Goal: Task Accomplishment & Management: Manage account settings

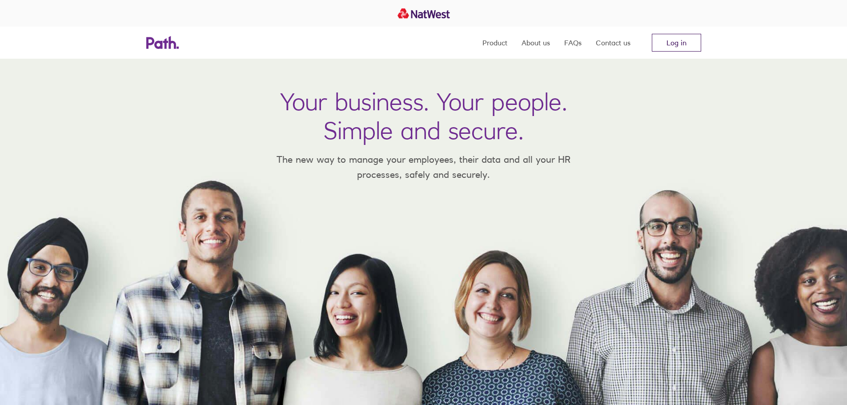
click at [664, 40] on link "Log in" at bounding box center [676, 43] width 49 height 18
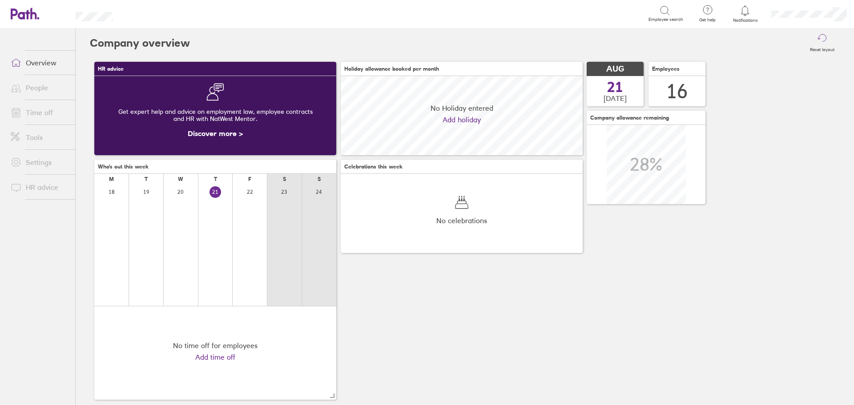
scroll to position [79, 242]
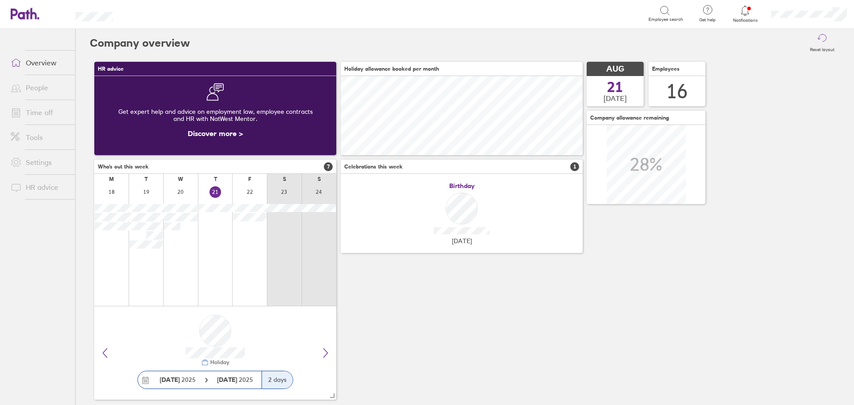
click at [32, 92] on link "People" at bounding box center [40, 88] width 72 height 18
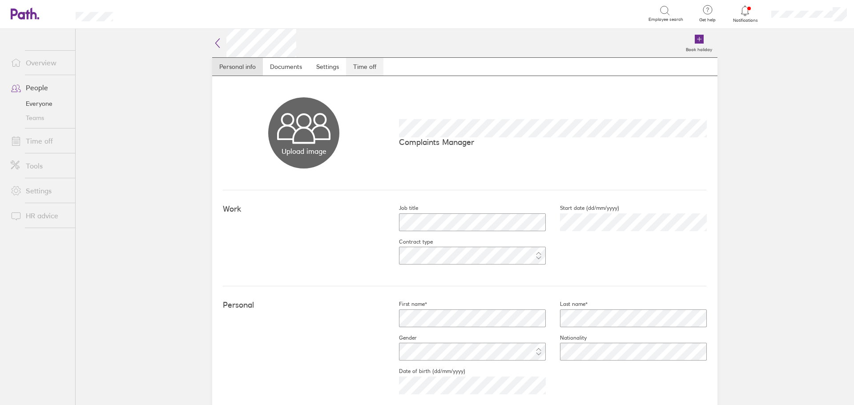
click at [369, 64] on link "Time off" at bounding box center [364, 67] width 37 height 18
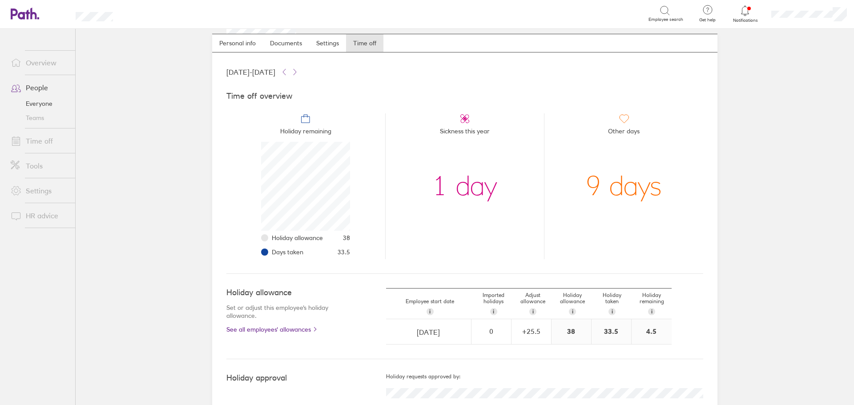
scroll to position [46, 0]
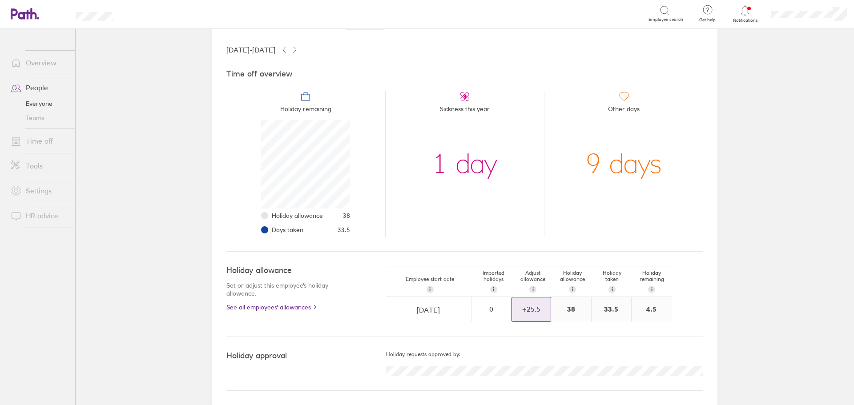
click at [531, 310] on div "+ 25.5" at bounding box center [531, 309] width 39 height 8
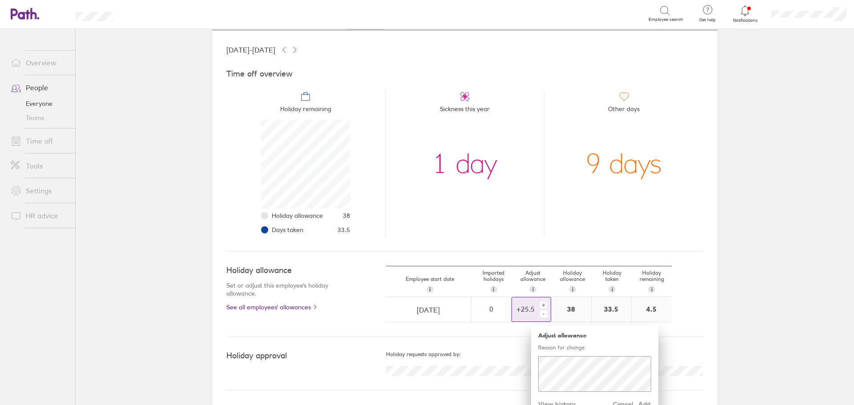
click at [542, 316] on div "-" at bounding box center [543, 313] width 7 height 7
click at [642, 403] on span "Add" at bounding box center [644, 404] width 14 height 14
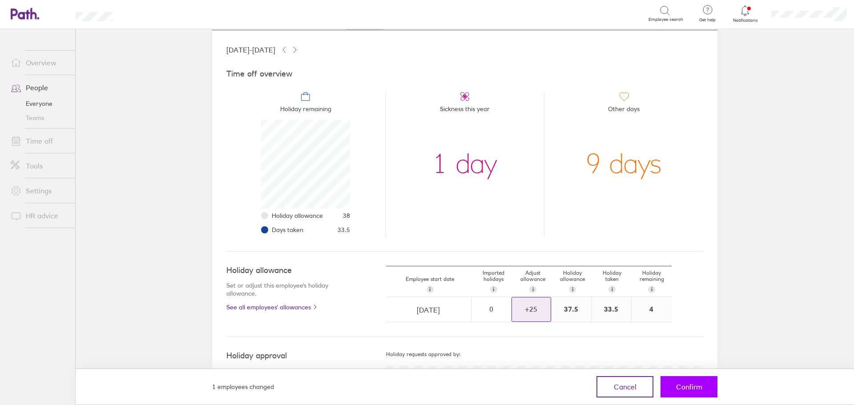
click at [678, 386] on span "Confirm" at bounding box center [689, 387] width 26 height 8
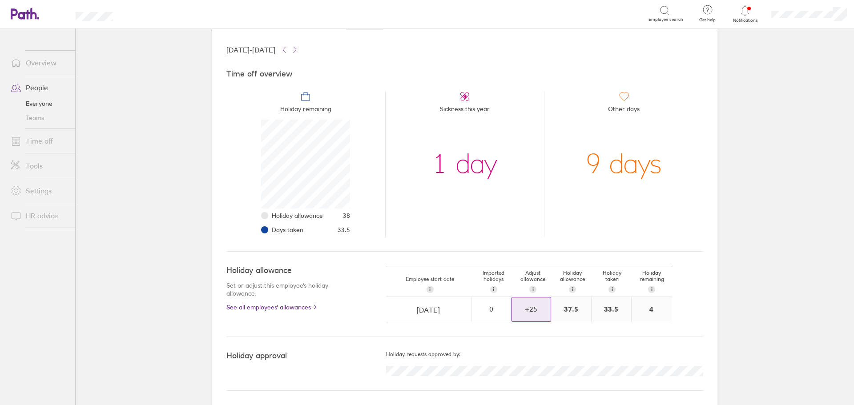
click at [46, 63] on link "Overview" at bounding box center [40, 63] width 72 height 18
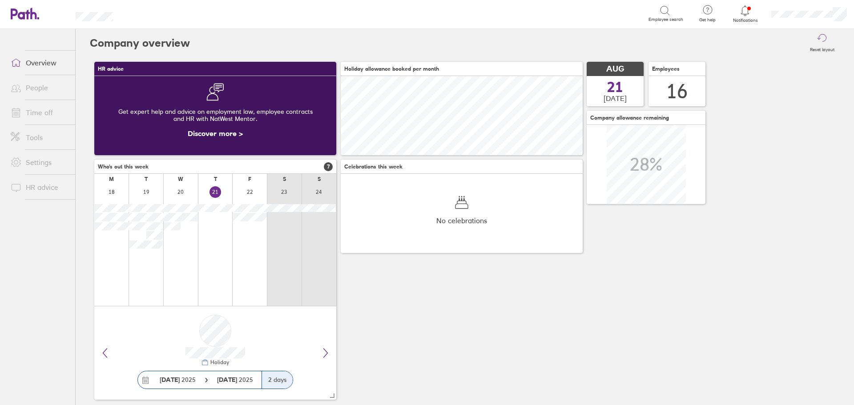
scroll to position [79, 242]
click at [29, 109] on link "Time off" at bounding box center [40, 113] width 72 height 18
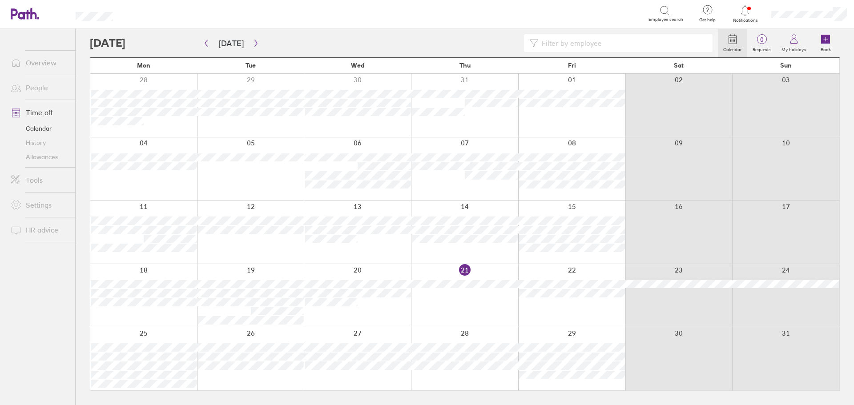
click at [38, 89] on link "People" at bounding box center [40, 88] width 72 height 18
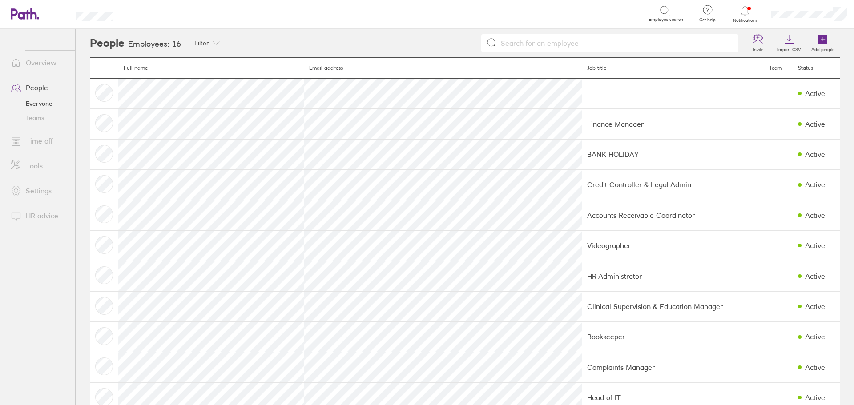
click at [38, 142] on link "Time off" at bounding box center [40, 141] width 72 height 18
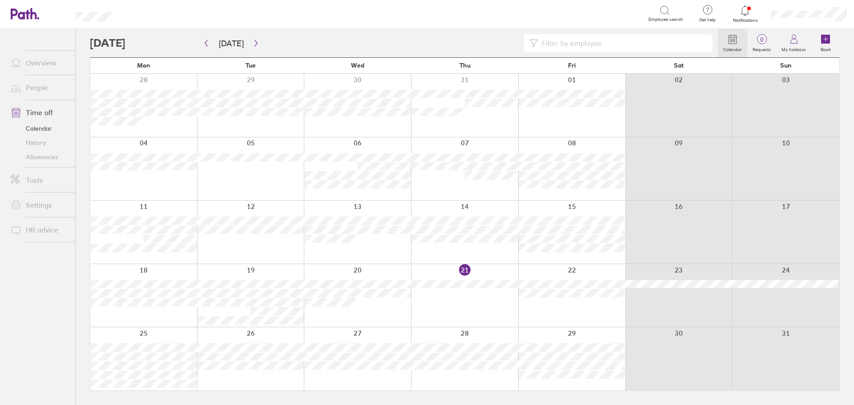
click at [589, 47] on input at bounding box center [622, 43] width 169 height 17
type input "[PERSON_NAME]"
click at [205, 47] on button "button" at bounding box center [206, 43] width 11 height 15
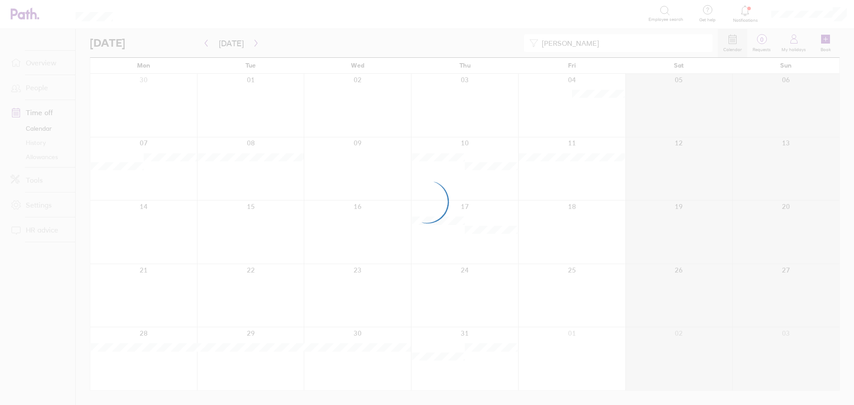
click at [205, 47] on div at bounding box center [427, 202] width 854 height 405
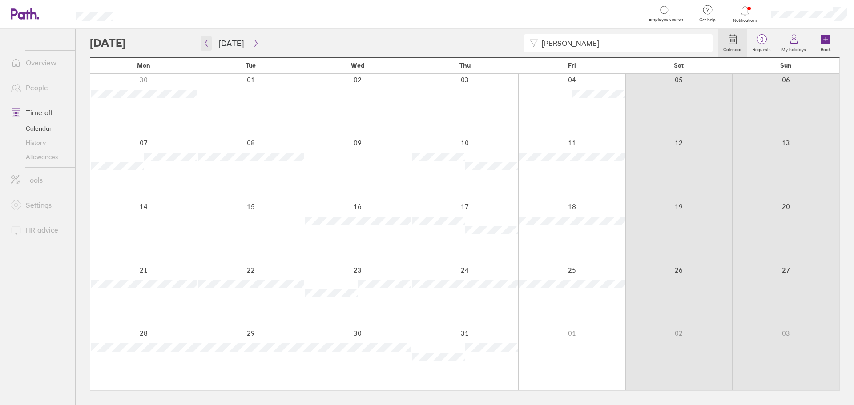
click at [210, 44] on button "button" at bounding box center [206, 43] width 11 height 15
click at [206, 44] on icon "button" at bounding box center [206, 43] width 7 height 7
click at [206, 46] on icon "button" at bounding box center [206, 43] width 7 height 7
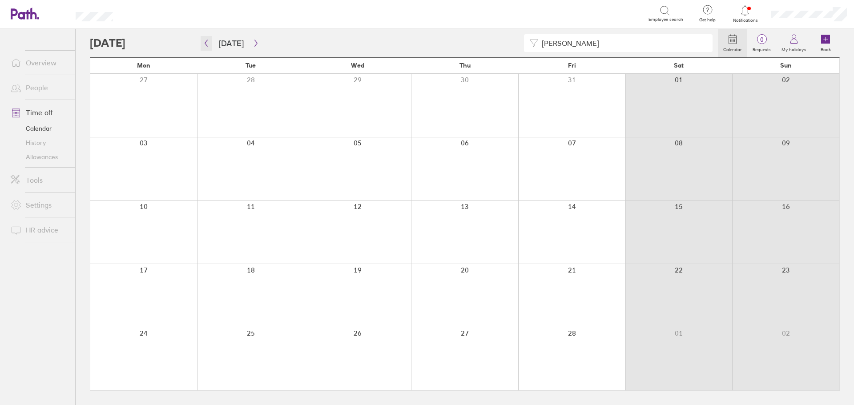
click at [206, 46] on icon "button" at bounding box center [206, 43] width 7 height 7
click at [257, 47] on button "button" at bounding box center [255, 43] width 11 height 15
click at [250, 44] on button "button" at bounding box center [255, 43] width 11 height 15
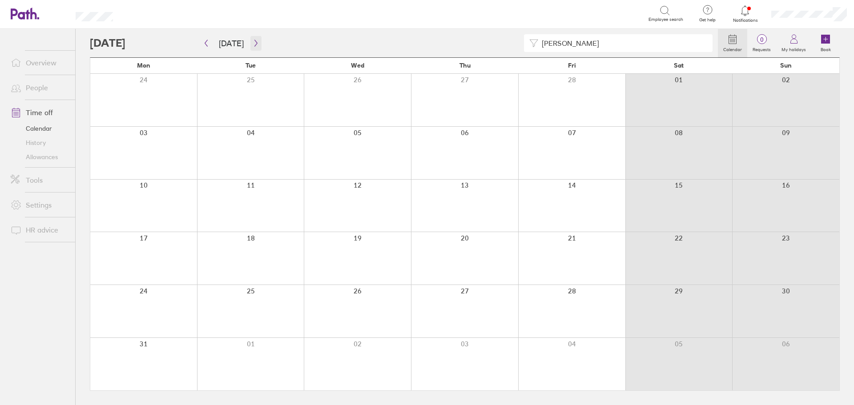
click at [253, 44] on icon "button" at bounding box center [256, 43] width 7 height 7
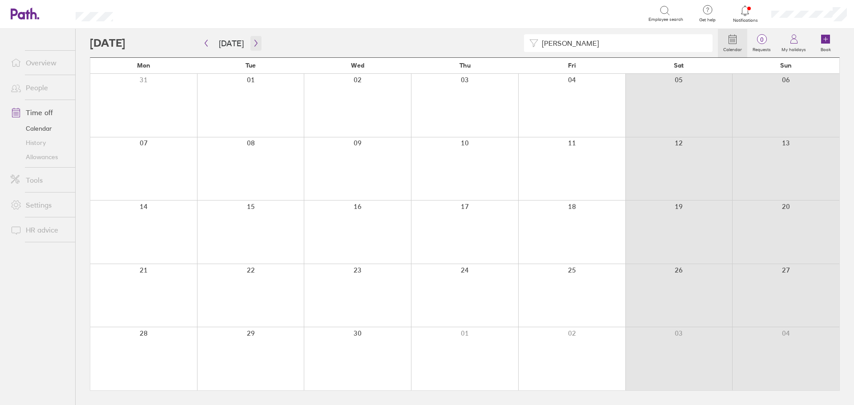
click at [255, 44] on icon "button" at bounding box center [256, 43] width 7 height 7
click at [254, 40] on icon "button" at bounding box center [256, 43] width 7 height 7
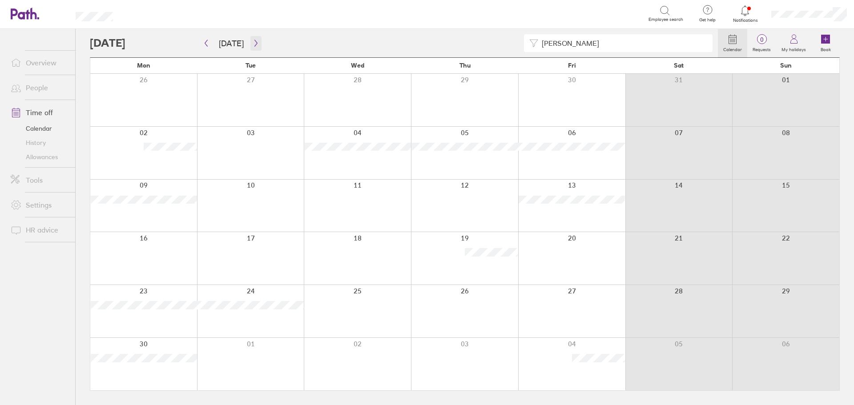
click at [254, 43] on icon "button" at bounding box center [256, 43] width 7 height 7
click at [253, 44] on icon "button" at bounding box center [256, 43] width 7 height 7
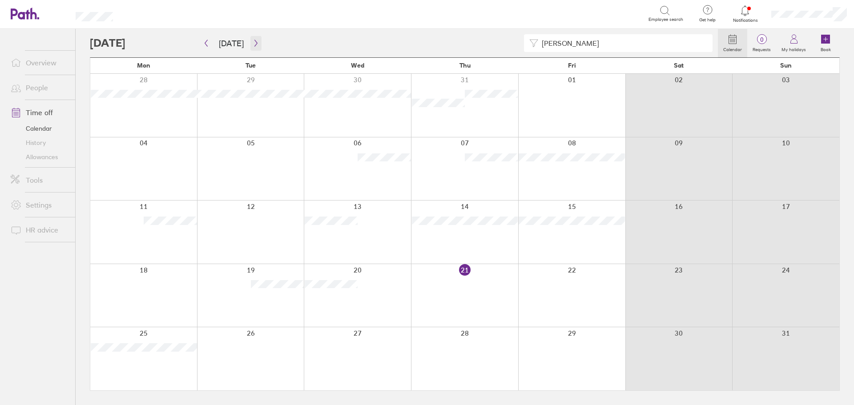
click at [253, 43] on icon "button" at bounding box center [256, 43] width 7 height 7
click at [253, 45] on icon "button" at bounding box center [256, 43] width 7 height 7
click at [202, 44] on button "button" at bounding box center [206, 43] width 11 height 15
click at [206, 45] on icon "button" at bounding box center [206, 43] width 3 height 7
drag, startPoint x: 404, startPoint y: 185, endPoint x: 463, endPoint y: 228, distance: 72.3
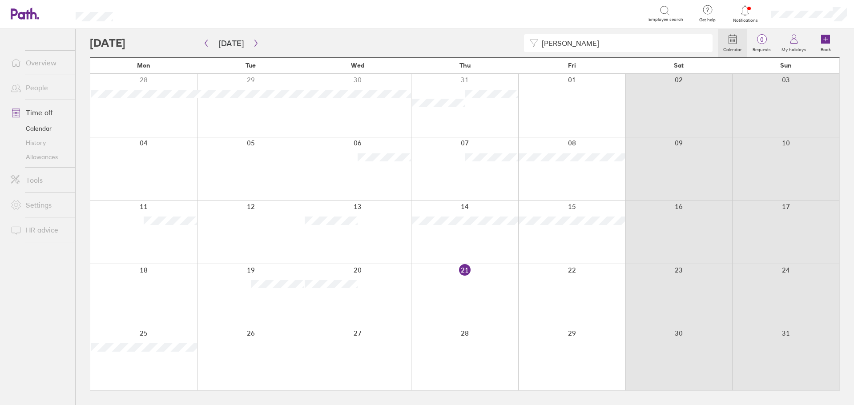
click at [480, 239] on div "Mon Tue Wed Thu Fri Sat Sun 28 29 30 31 01 02 03 04 05 06 07 08 09 10 11 12 13 …" at bounding box center [465, 224] width 750 height 334
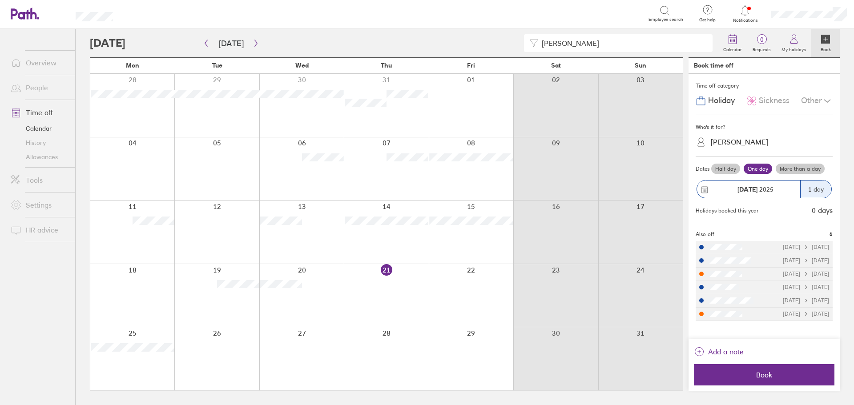
click at [66, 306] on ul "Overview People Time off Calendar History Allowances Tools Settings HR advice" at bounding box center [37, 202] width 75 height 347
click at [40, 113] on link "Time off" at bounding box center [40, 113] width 72 height 18
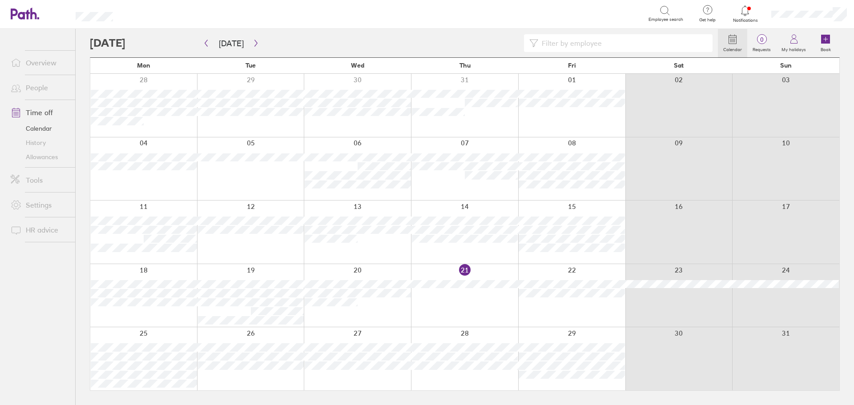
click at [586, 40] on input at bounding box center [622, 43] width 169 height 17
type input "[PERSON_NAME]"
click at [210, 47] on button "button" at bounding box center [206, 43] width 11 height 15
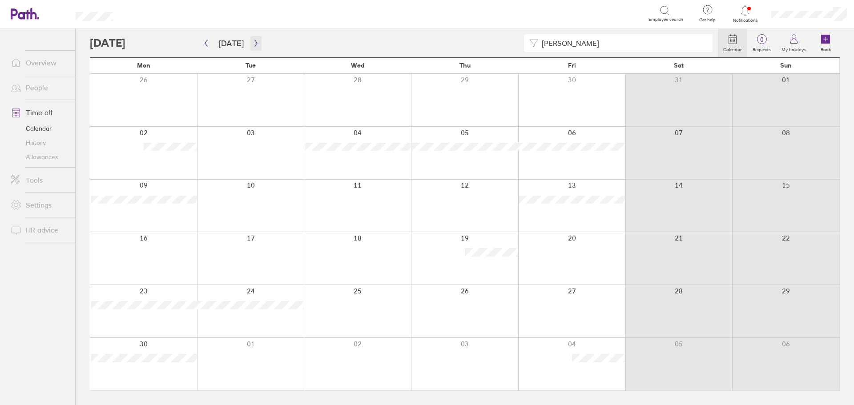
click at [256, 36] on button "button" at bounding box center [255, 43] width 11 height 15
click at [253, 43] on icon "button" at bounding box center [256, 43] width 7 height 7
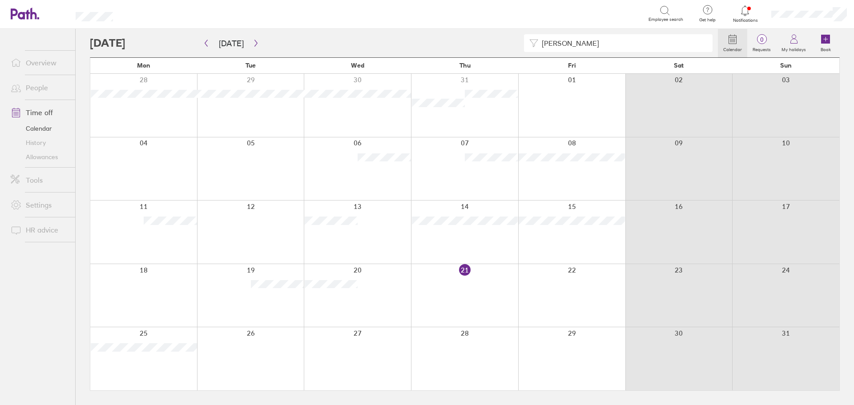
click at [380, 282] on div at bounding box center [357, 295] width 107 height 63
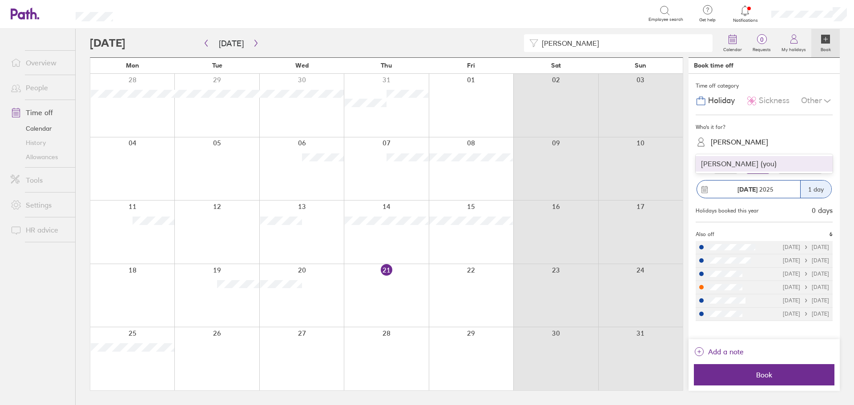
click at [731, 146] on div "[PERSON_NAME]" at bounding box center [739, 142] width 57 height 8
click at [726, 163] on div "[PERSON_NAME] (you)" at bounding box center [764, 164] width 137 height 16
click at [818, 101] on div "Other" at bounding box center [817, 101] width 32 height 17
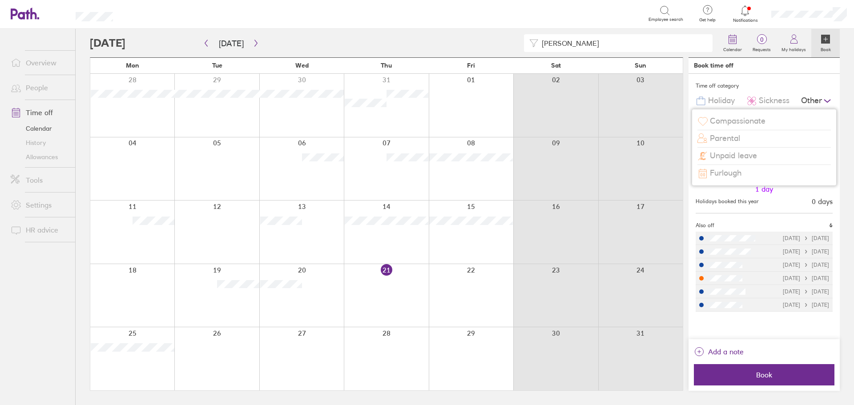
click at [751, 154] on span "Unpaid leave" at bounding box center [733, 155] width 47 height 9
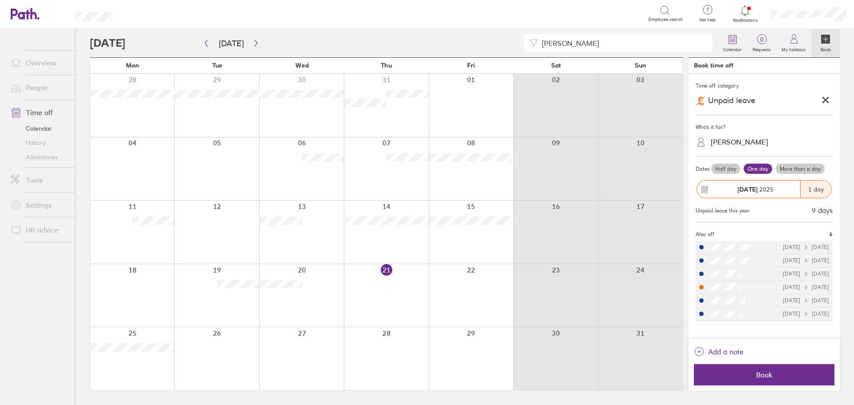
click at [729, 170] on label "Half day" at bounding box center [725, 169] width 29 height 11
click at [0, 0] on input "Half day" at bounding box center [0, 0] width 0 height 0
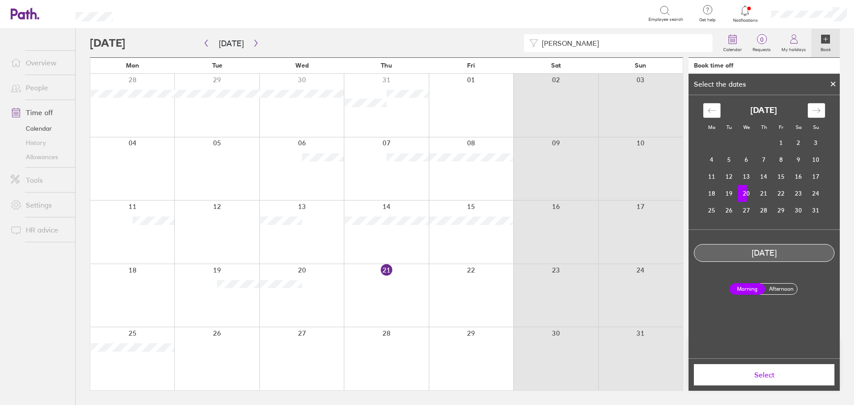
click at [783, 289] on label "Afternoon" at bounding box center [781, 289] width 36 height 11
click at [0, 0] on input "Afternoon" at bounding box center [0, 0] width 0 height 0
click at [753, 375] on span "Select" at bounding box center [764, 375] width 128 height 8
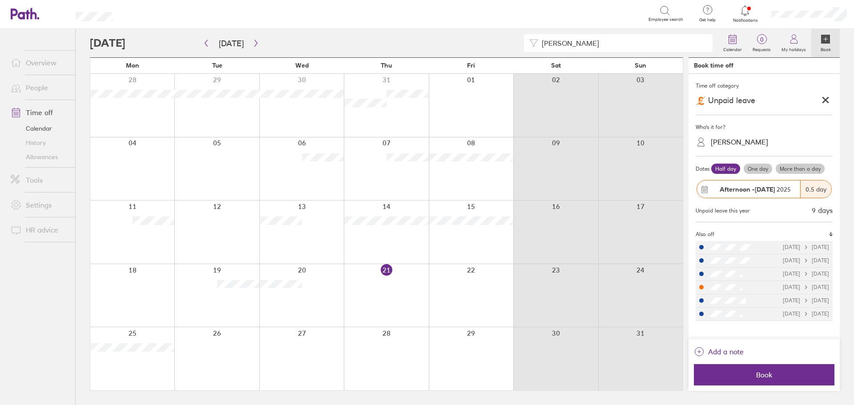
click at [753, 375] on span "Book" at bounding box center [764, 375] width 128 height 8
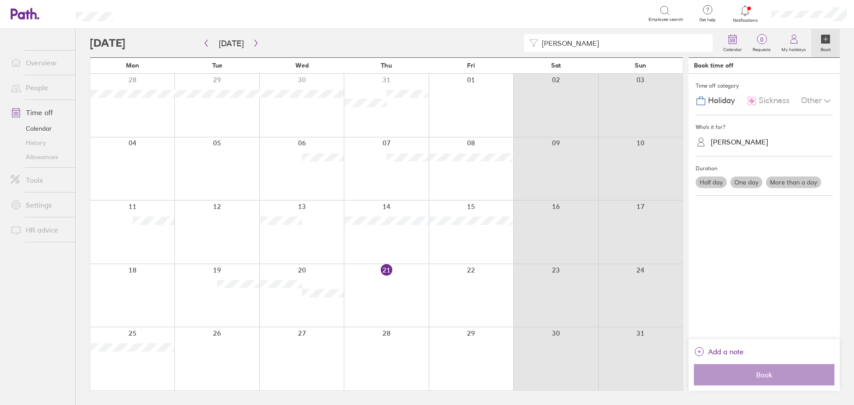
click at [401, 286] on div at bounding box center [386, 295] width 85 height 63
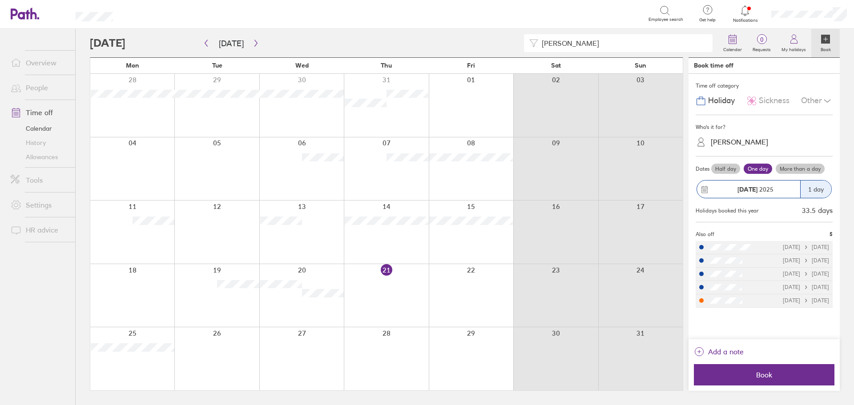
click at [60, 89] on link "People" at bounding box center [40, 88] width 72 height 18
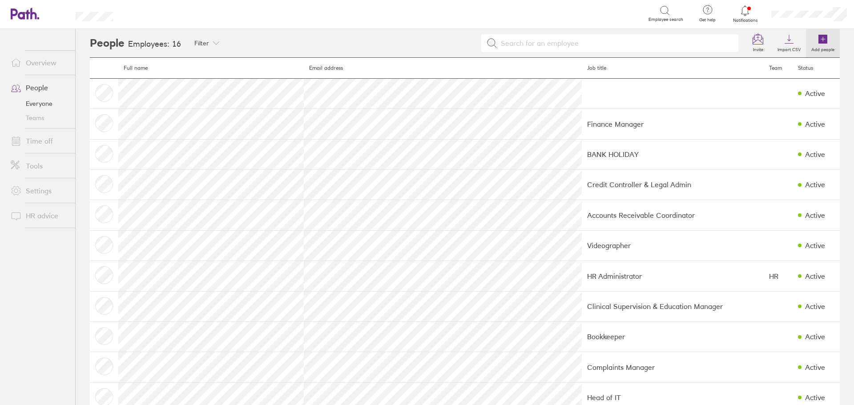
click at [812, 48] on label "Add people" at bounding box center [823, 48] width 34 height 8
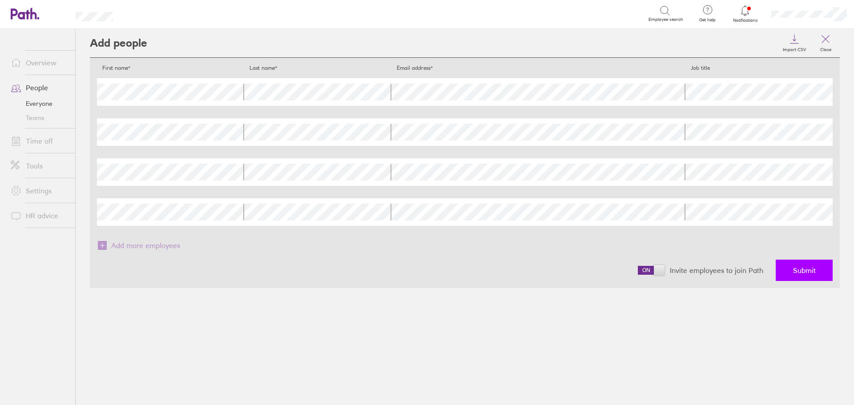
click at [791, 270] on button "Submit" at bounding box center [804, 270] width 57 height 21
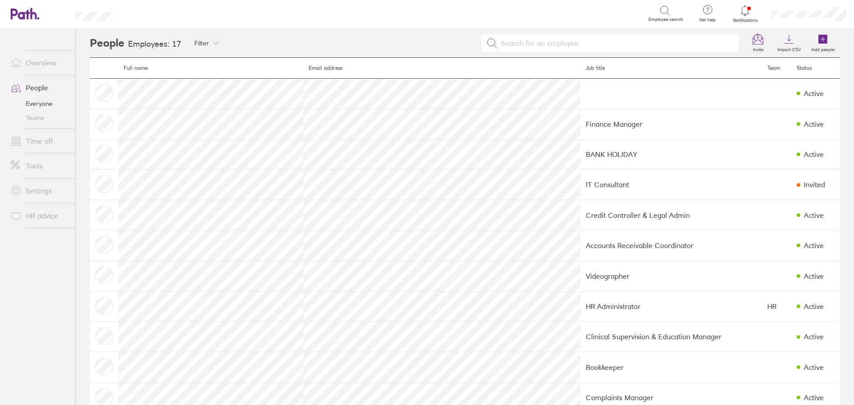
click at [36, 89] on link "People" at bounding box center [40, 88] width 72 height 18
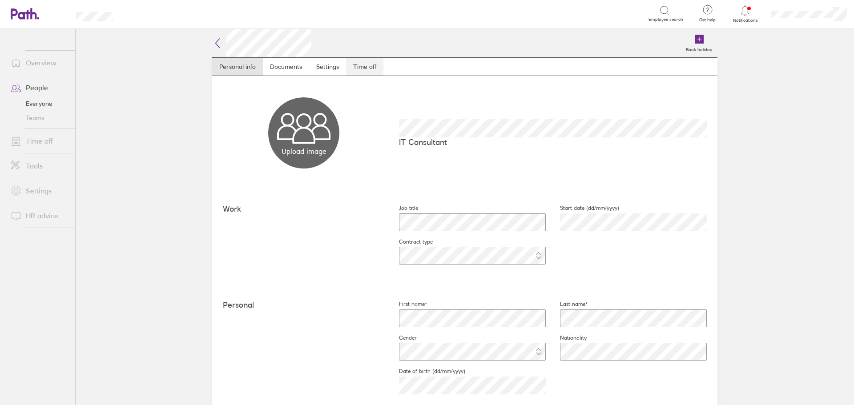
click at [360, 69] on link "Time off" at bounding box center [364, 67] width 37 height 18
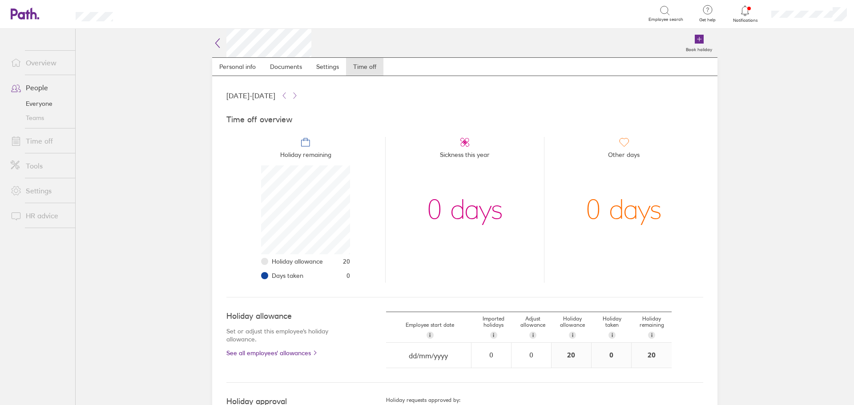
scroll to position [89, 89]
click at [427, 359] on input "dd/mm/yyyy" at bounding box center [429, 355] width 84 height 25
select select "July"
select select "2025"
select select "August"
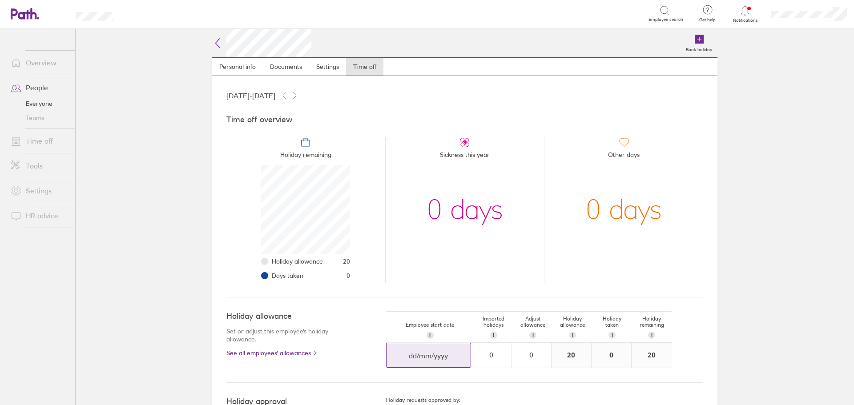
select select "2025"
select select "September"
select select "2025"
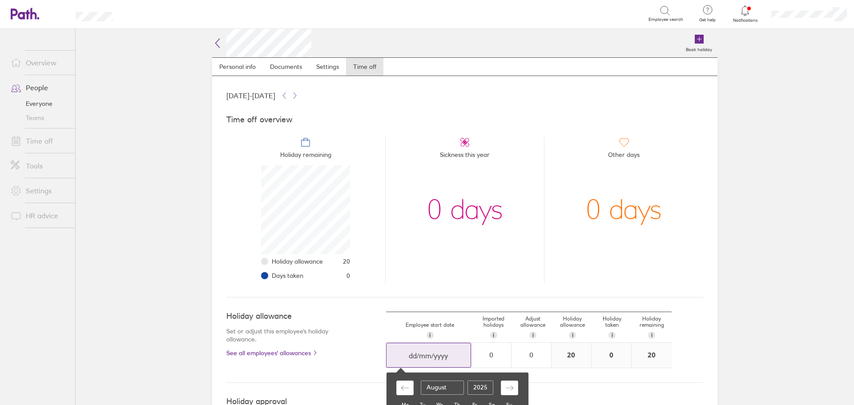
scroll to position [89, 0]
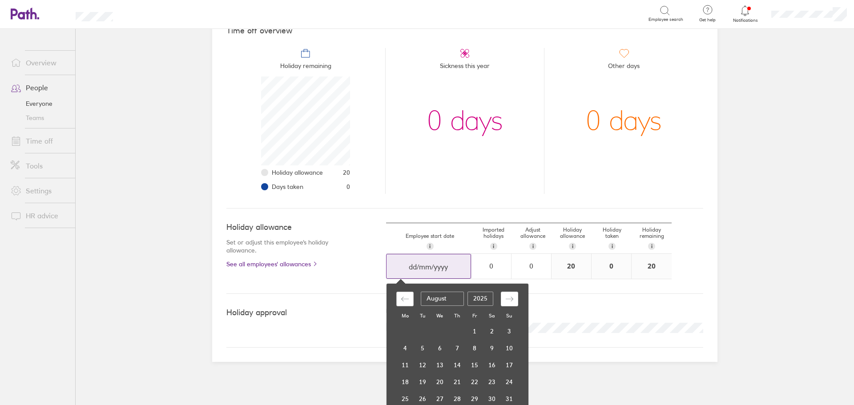
click at [406, 298] on div "Move backward to switch to the previous month." at bounding box center [404, 299] width 17 height 15
select select "June"
select select "2025"
select select "May"
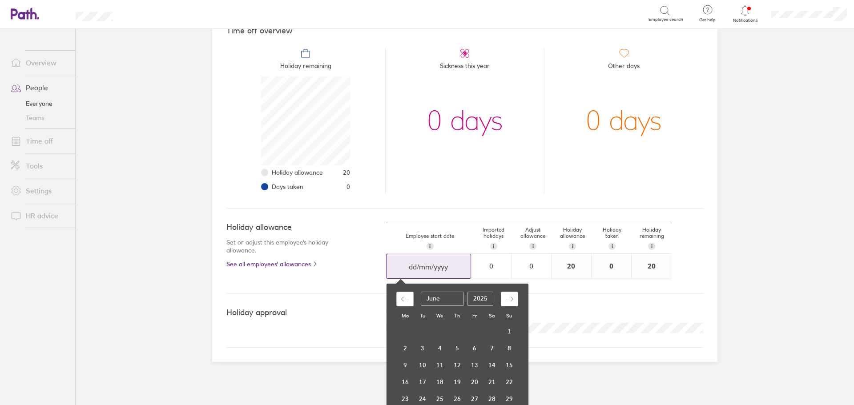
select select "2025"
click at [501, 301] on div "Move forward to switch to the next month." at bounding box center [509, 299] width 17 height 15
select select "August"
select select "2025"
click at [401, 366] on td "14" at bounding box center [405, 365] width 17 height 17
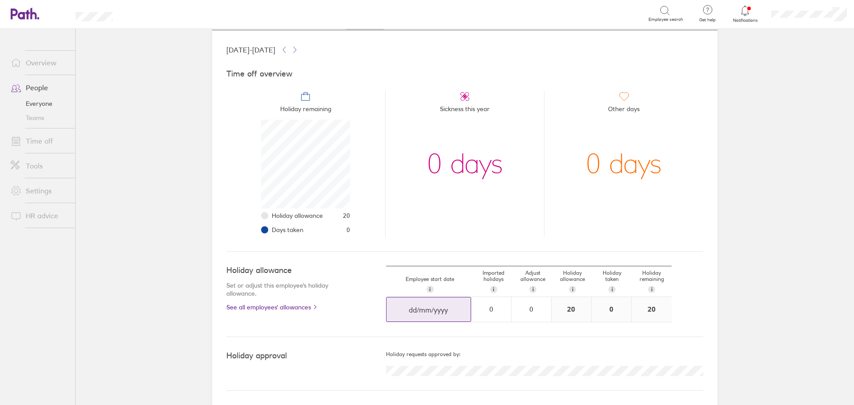
scroll to position [46, 0]
type input "[DATE]"
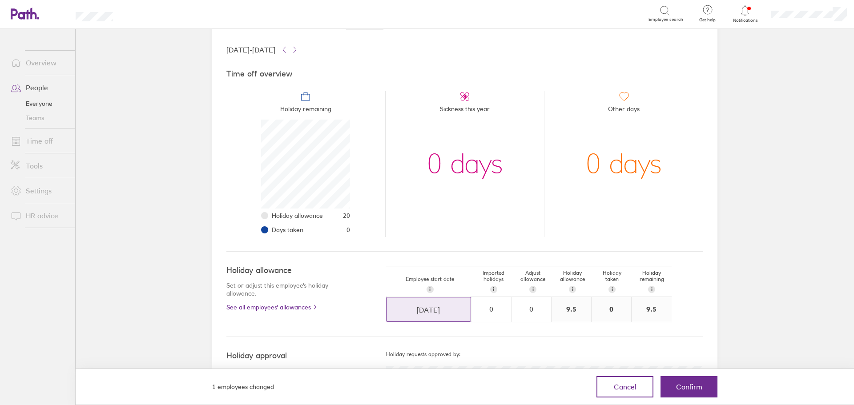
click at [571, 307] on div "9.5" at bounding box center [572, 309] width 40 height 25
click at [529, 307] on div "0" at bounding box center [531, 309] width 39 height 8
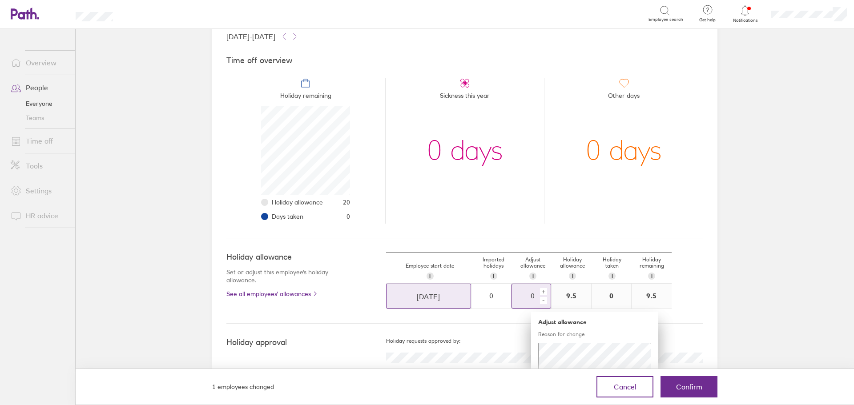
click at [540, 290] on div "+" at bounding box center [543, 291] width 7 height 7
click at [540, 292] on div "+" at bounding box center [543, 291] width 7 height 7
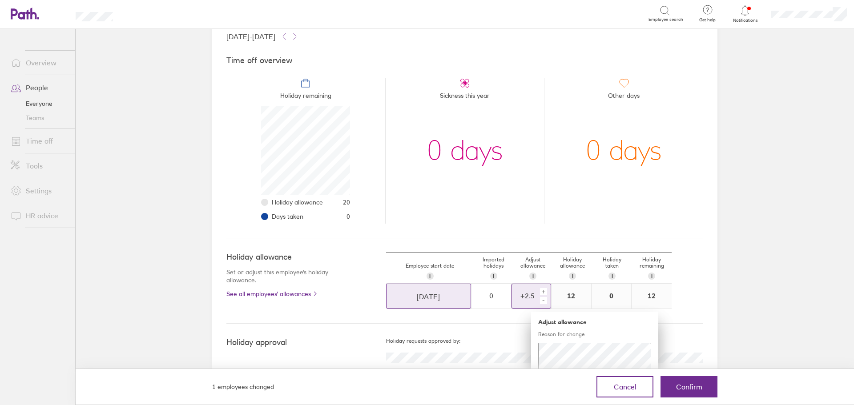
click at [540, 292] on div "+" at bounding box center [543, 291] width 7 height 7
click at [686, 386] on span "Confirm" at bounding box center [689, 387] width 26 height 8
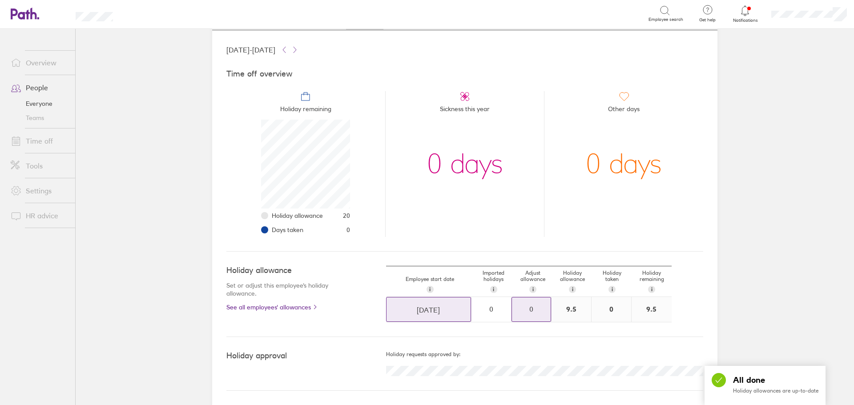
click at [527, 307] on div "0" at bounding box center [531, 309] width 39 height 8
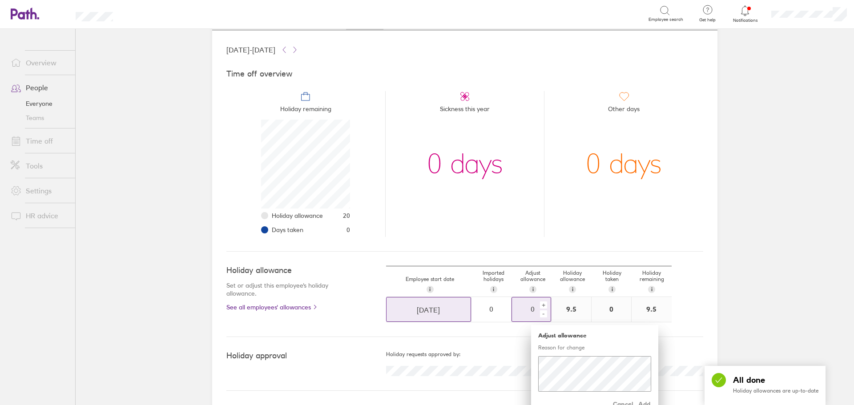
click at [540, 306] on div "+" at bounding box center [543, 305] width 7 height 7
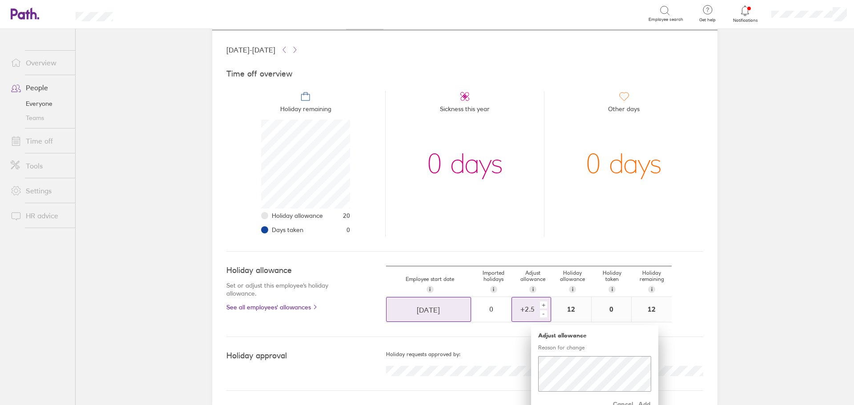
click at [540, 306] on div "+" at bounding box center [543, 305] width 7 height 7
click at [640, 403] on span "Add" at bounding box center [644, 404] width 14 height 14
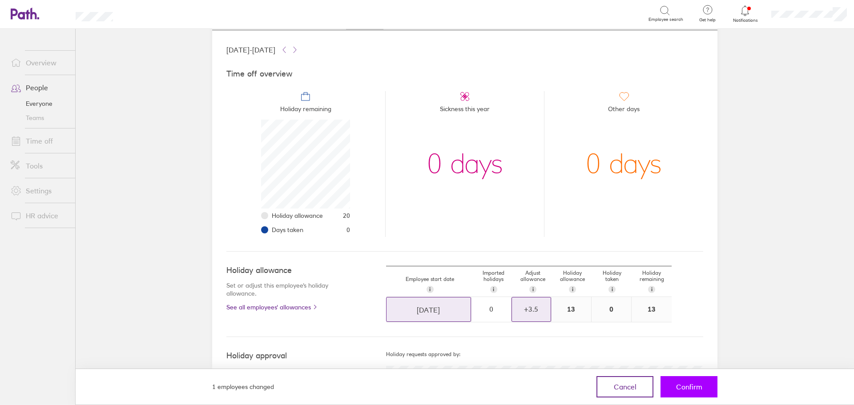
click at [689, 390] on span "Confirm" at bounding box center [689, 387] width 26 height 8
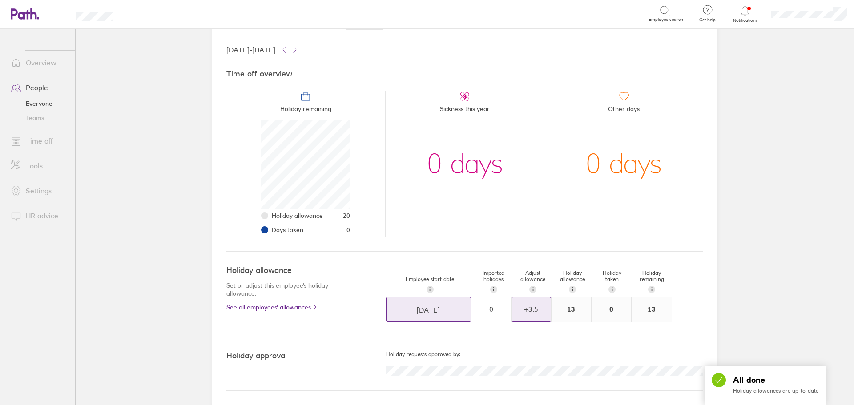
click at [40, 89] on link "People" at bounding box center [40, 88] width 72 height 18
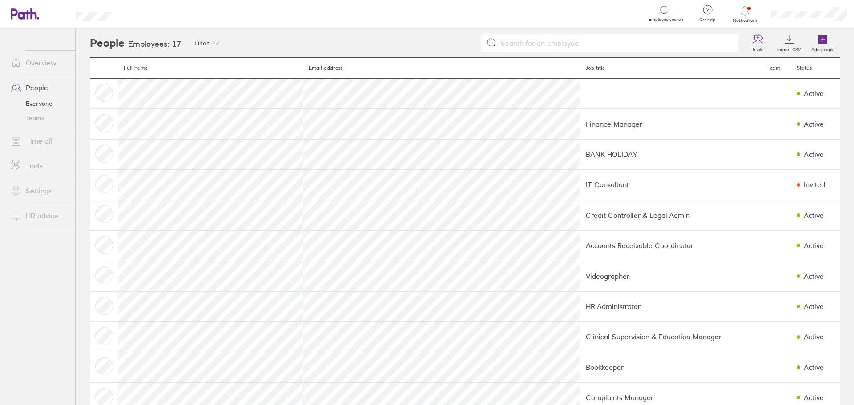
click at [35, 140] on link "Time off" at bounding box center [40, 141] width 72 height 18
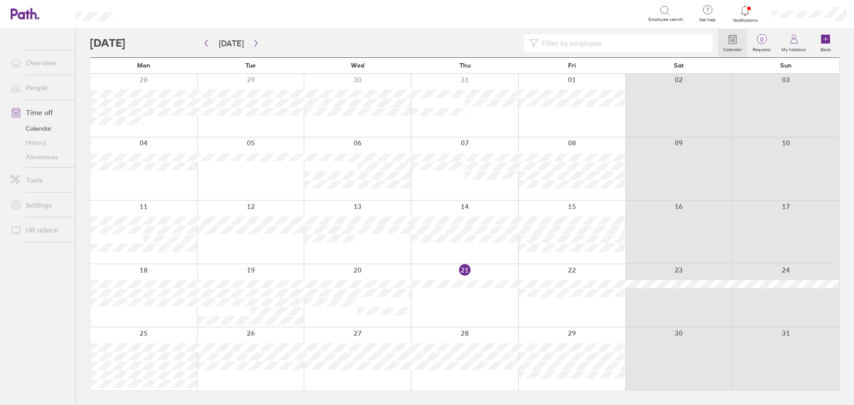
click at [372, 256] on div at bounding box center [357, 232] width 107 height 63
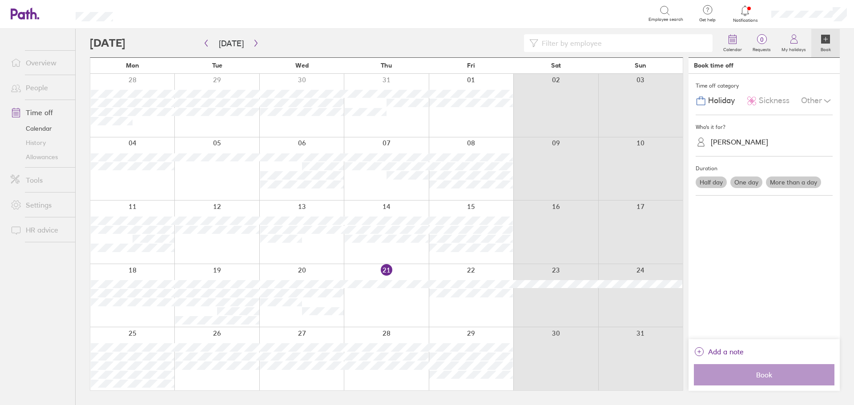
click at [749, 141] on div "[PERSON_NAME]" at bounding box center [739, 142] width 57 height 8
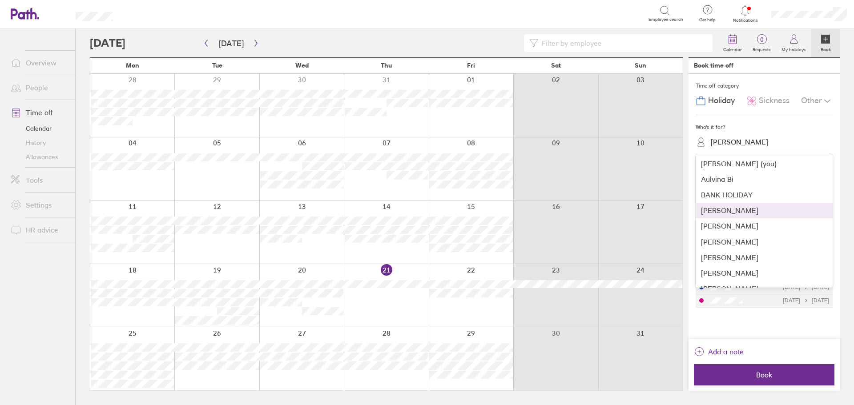
click at [746, 211] on div "[PERSON_NAME]" at bounding box center [764, 211] width 137 height 16
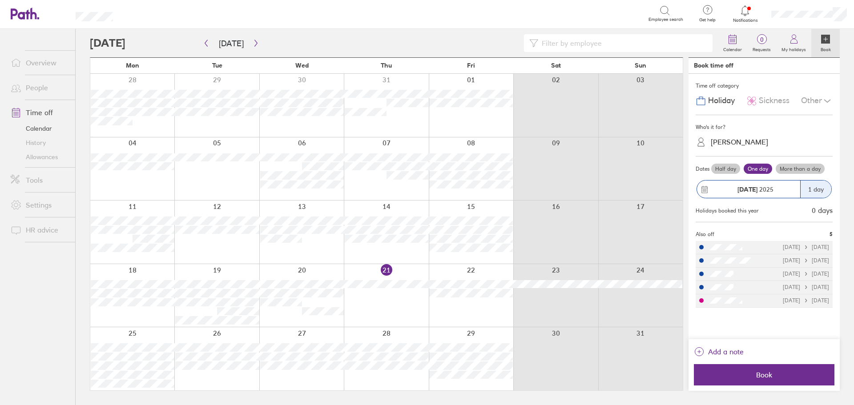
click at [798, 168] on label "More than a day" at bounding box center [800, 169] width 49 height 11
click at [0, 0] on input "More than a day" at bounding box center [0, 0] width 0 height 0
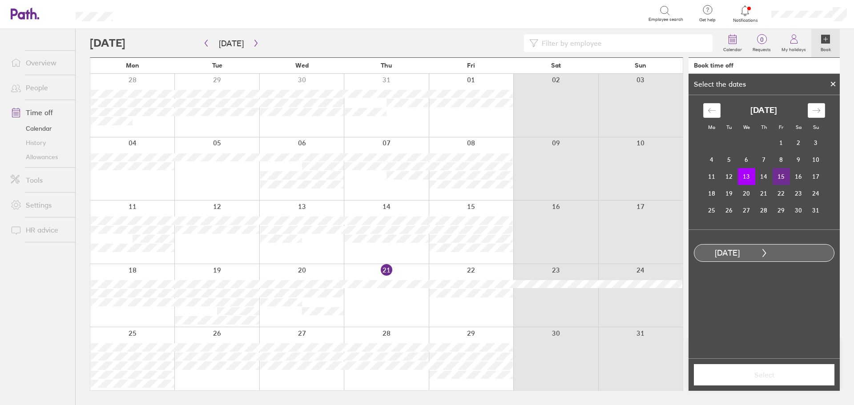
click at [784, 176] on td "15" at bounding box center [781, 176] width 17 height 17
click at [757, 372] on span "Select" at bounding box center [764, 375] width 128 height 8
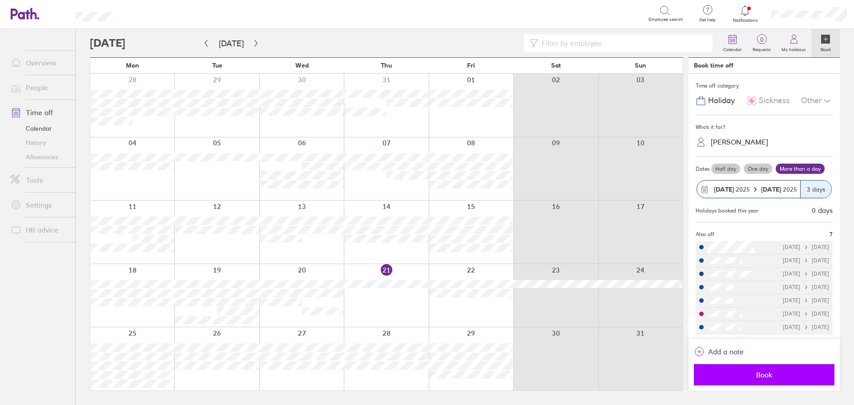
click at [757, 372] on span "Book" at bounding box center [764, 375] width 128 height 8
